Goal: Navigation & Orientation: Go to known website

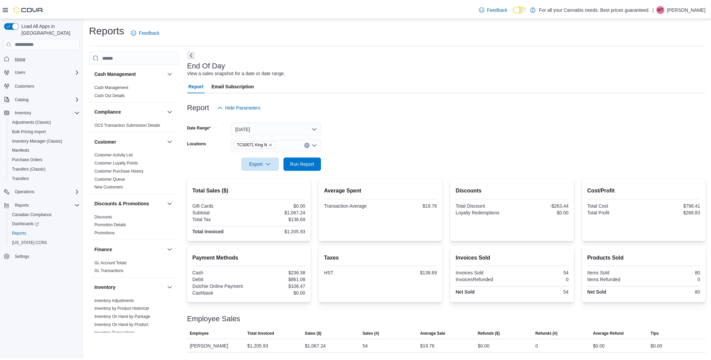
scroll to position [372, 0]
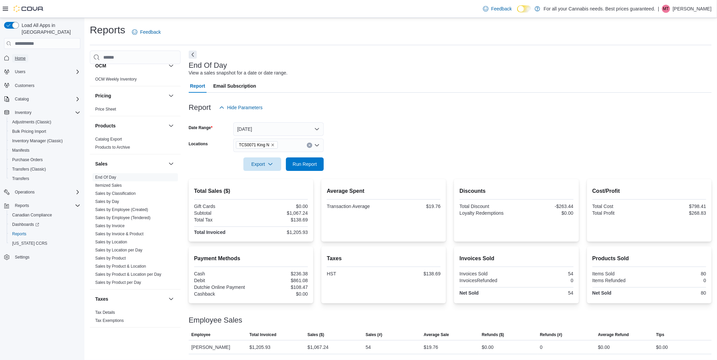
click at [19, 56] on span "Home" at bounding box center [20, 58] width 11 height 5
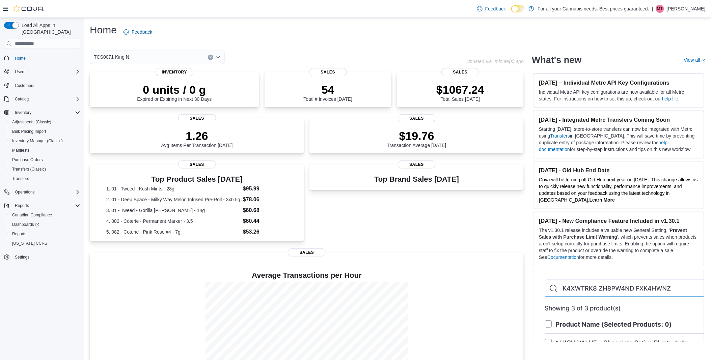
click at [59, 319] on div "Load All Apps in New Hub Home Users Customers Catalog Inventory Adjustments (Cl…" at bounding box center [42, 191] width 84 height 346
